Goal: Transaction & Acquisition: Download file/media

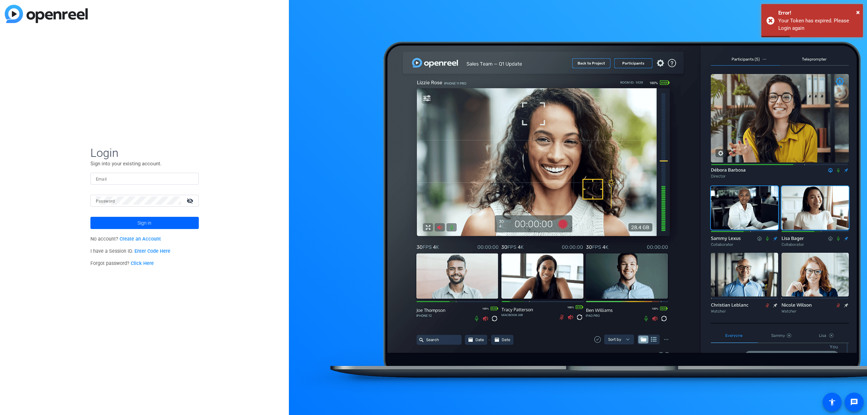
click at [155, 178] on input "Email" at bounding box center [145, 179] width 98 height 8
type input "[EMAIL_ADDRESS][PERSON_NAME][DOMAIN_NAME]"
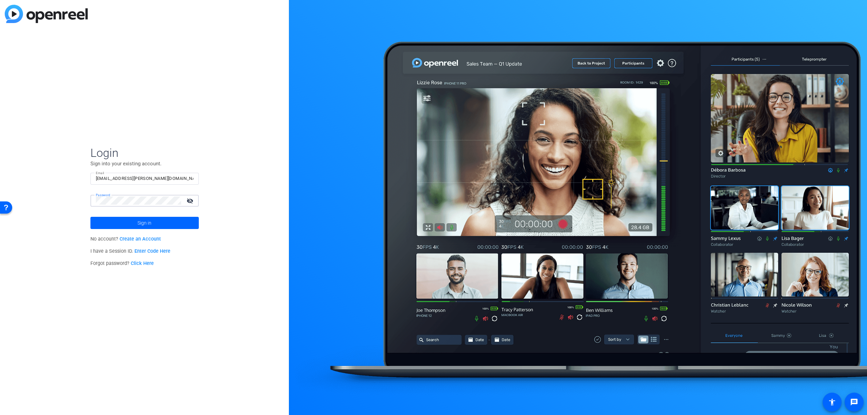
click at [90, 217] on button "Sign in" at bounding box center [144, 223] width 108 height 12
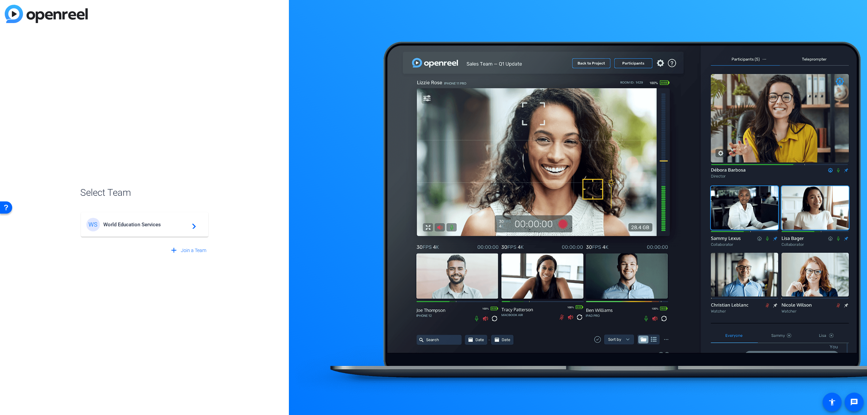
click at [122, 224] on span "World Education Services" at bounding box center [145, 225] width 85 height 6
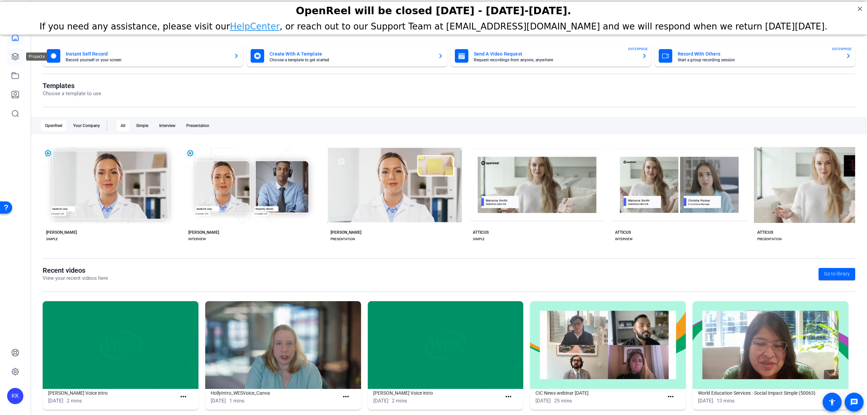
click at [18, 57] on icon at bounding box center [15, 57] width 8 height 8
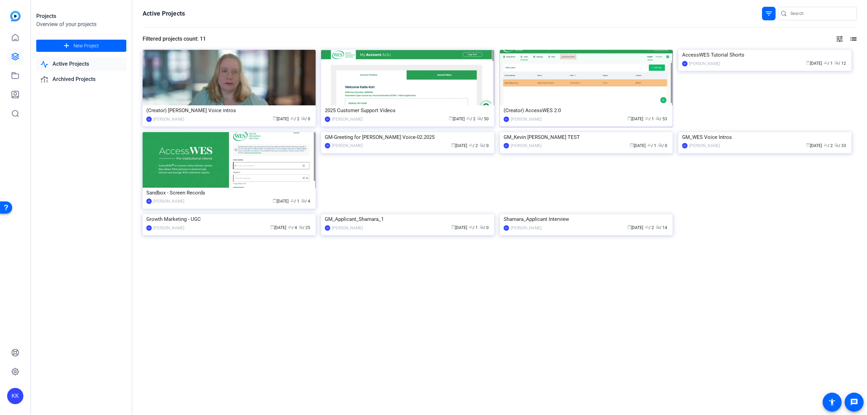
click at [517, 108] on div "(Creator) AccessWES 2.0" at bounding box center [587, 110] width 166 height 10
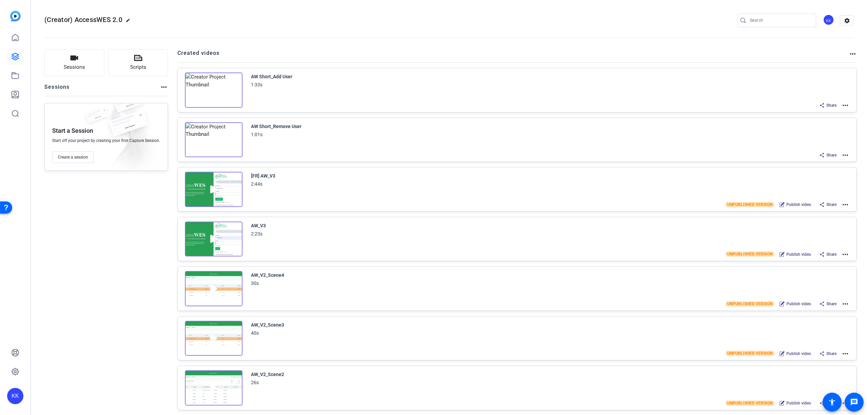
click at [213, 87] on img at bounding box center [214, 90] width 58 height 35
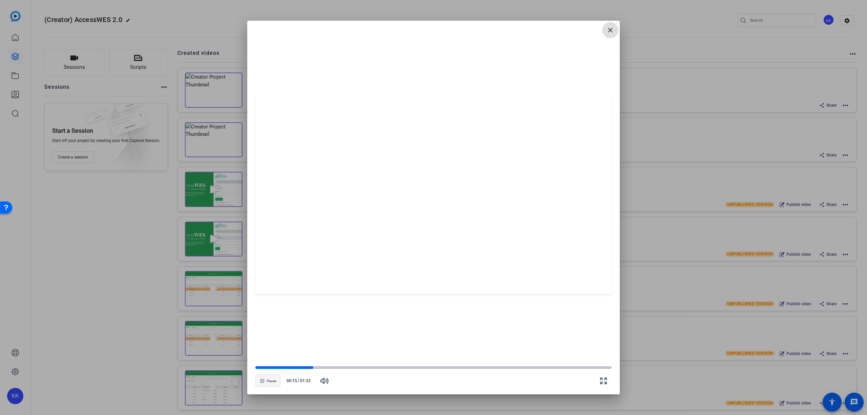
click at [270, 383] on span "Pause" at bounding box center [271, 381] width 9 height 4
click at [586, 366] on div at bounding box center [433, 367] width 356 height 3
click at [274, 381] on span "Play" at bounding box center [271, 381] width 6 height 4
click at [609, 32] on mat-icon "close" at bounding box center [611, 30] width 8 height 8
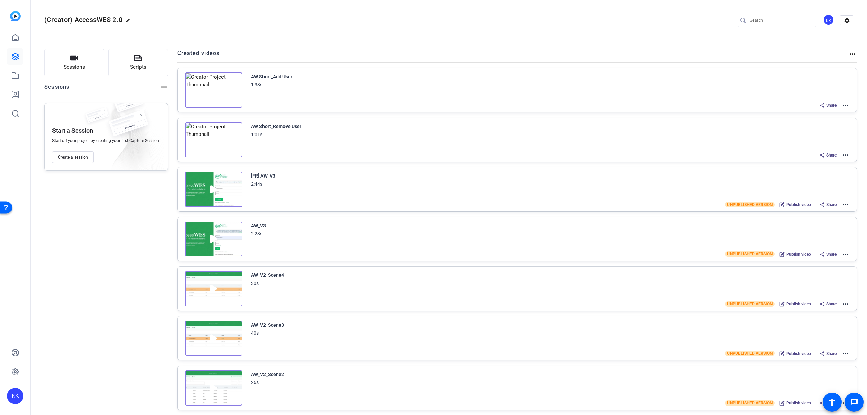
click at [842, 104] on mat-icon "more_horiz" at bounding box center [846, 105] width 8 height 8
click at [818, 156] on span "Download Video" at bounding box center [816, 156] width 47 height 8
